Goal: Information Seeking & Learning: Learn about a topic

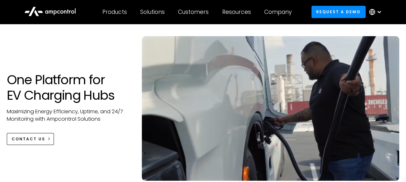
scroll to position [65, 0]
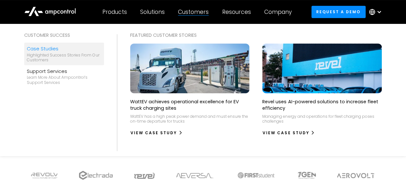
click at [96, 57] on div "Highlighted success stories From Our Customers" at bounding box center [64, 58] width 75 height 10
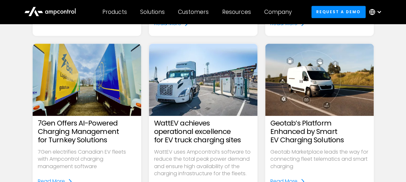
scroll to position [258, 0]
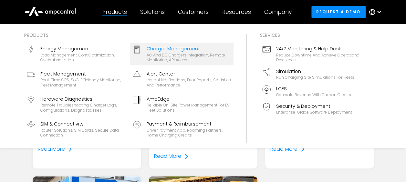
click at [169, 63] on link "Charger Management AC and DC chargers integration, remote monitoring, API access" at bounding box center [181, 54] width 103 height 23
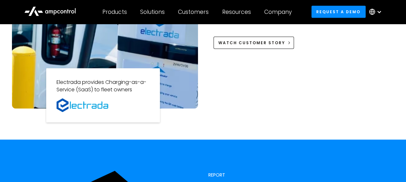
scroll to position [645, 0]
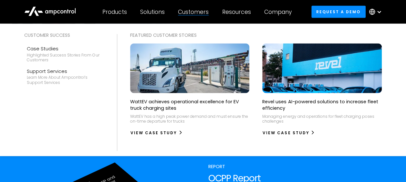
click at [207, 14] on div "Customers" at bounding box center [193, 11] width 31 height 7
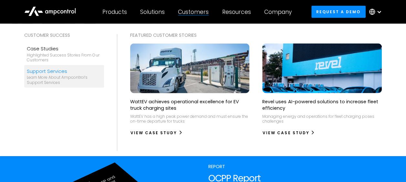
click at [59, 79] on div "Learn more about Ampcontrol’s support services" at bounding box center [64, 80] width 75 height 10
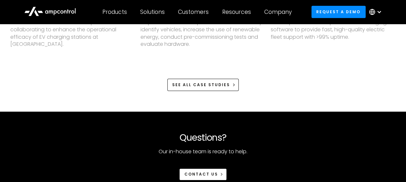
scroll to position [968, 0]
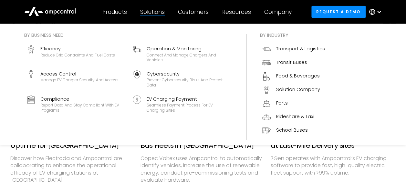
click at [160, 14] on div "Solutions" at bounding box center [152, 11] width 25 height 7
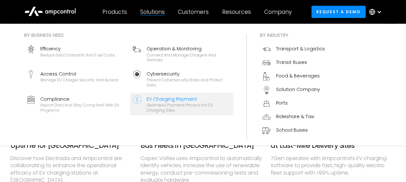
click at [164, 100] on div "EV Charging Payment" at bounding box center [188, 99] width 85 height 7
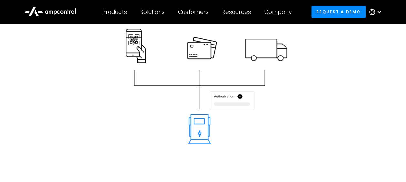
scroll to position [258, 0]
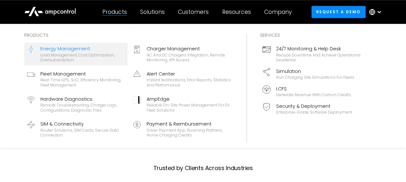
click at [98, 56] on div "Load management, cost optimization, oversubscription" at bounding box center [82, 58] width 85 height 10
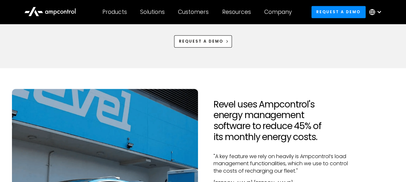
scroll to position [484, 0]
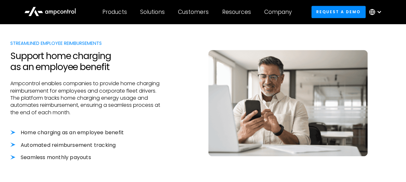
scroll to position [194, 0]
